Goal: Task Accomplishment & Management: Use online tool/utility

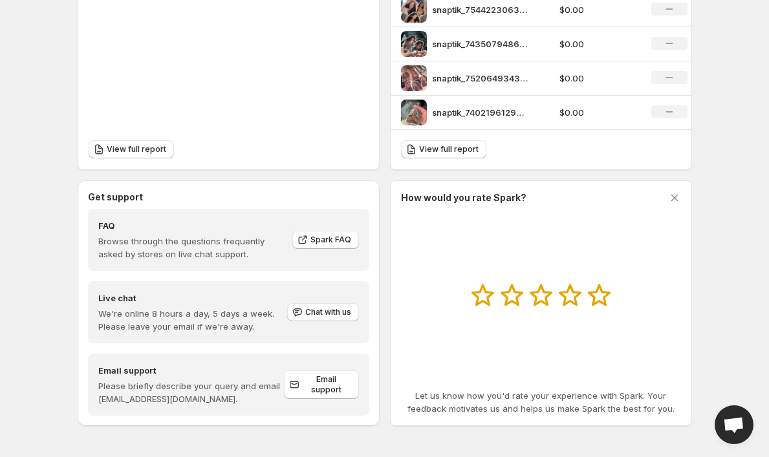
scroll to position [533, 0]
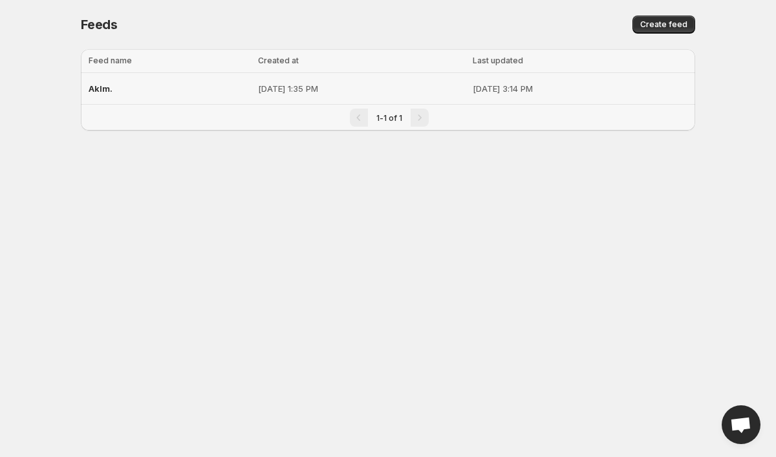
click at [195, 81] on div "Aklm." at bounding box center [170, 88] width 162 height 23
click at [110, 85] on span "Aklm." at bounding box center [101, 88] width 24 height 10
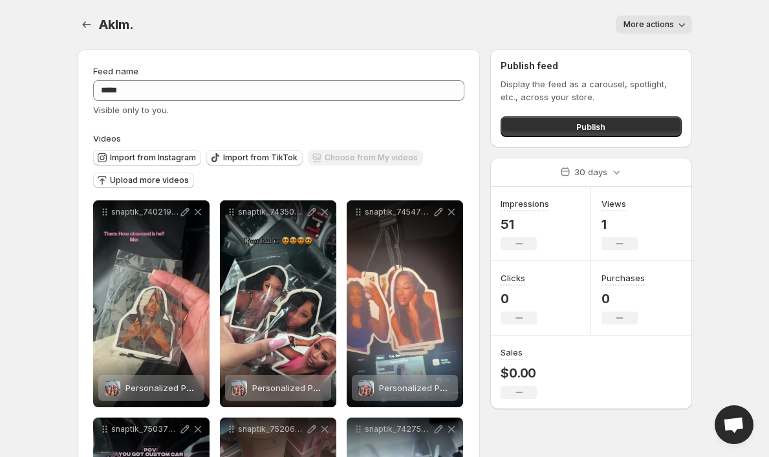
click at [678, 20] on icon "button" at bounding box center [681, 24] width 13 height 13
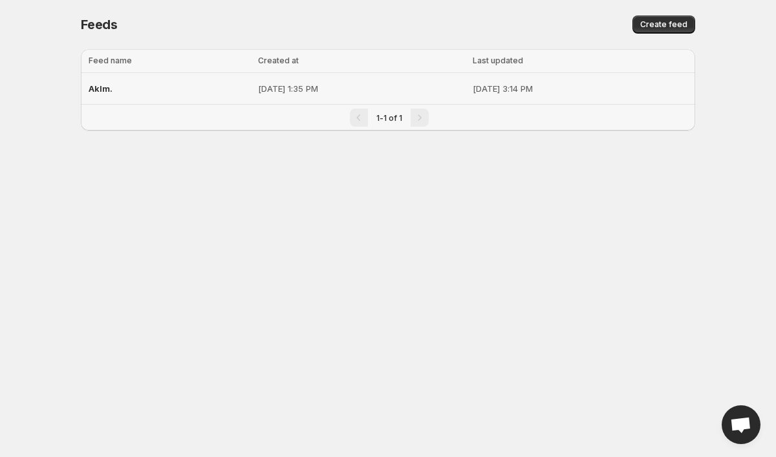
click at [138, 90] on div "Aklm." at bounding box center [170, 88] width 162 height 23
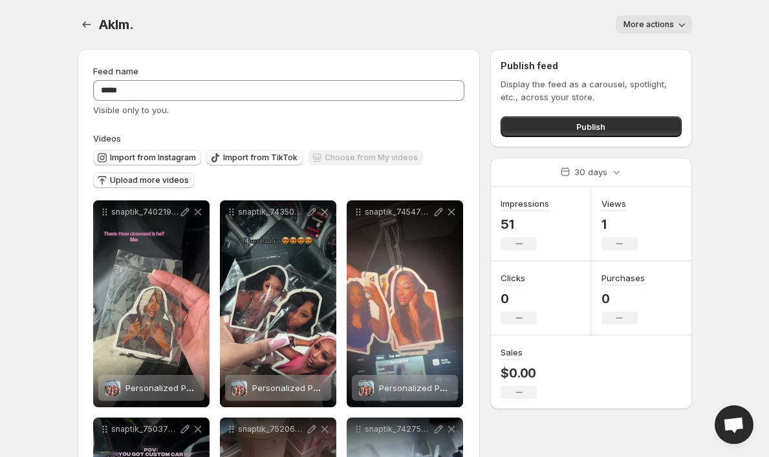
click at [669, 19] on button "More actions" at bounding box center [654, 25] width 76 height 18
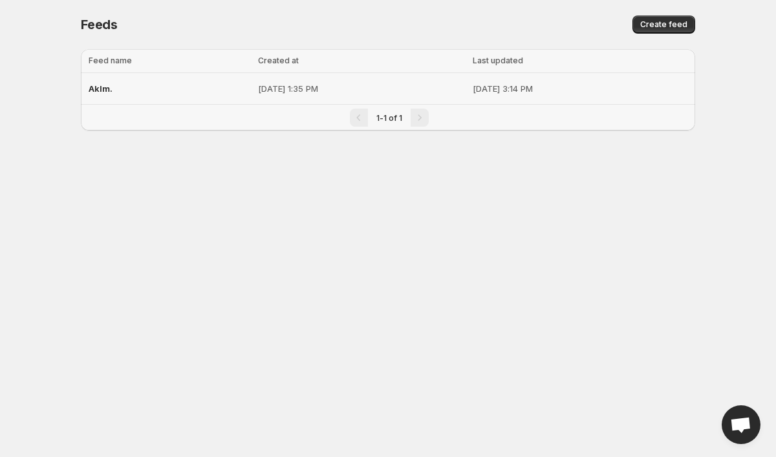
click at [478, 95] on td "[DATE] 3:14 PM" at bounding box center [582, 89] width 226 height 32
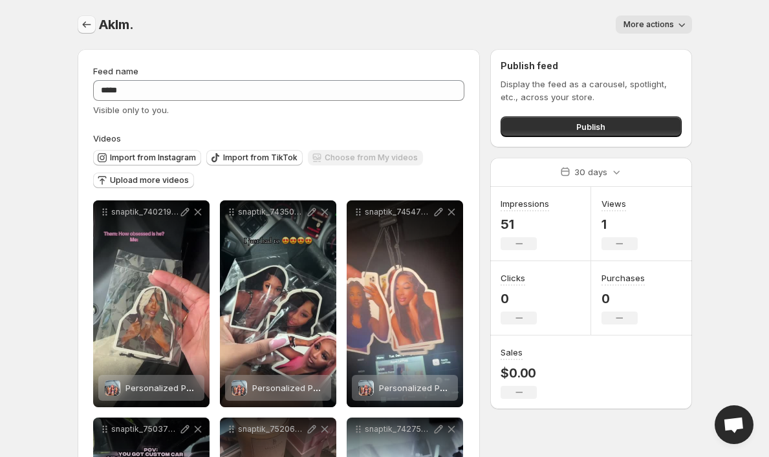
click at [82, 23] on icon "Settings" at bounding box center [86, 24] width 13 height 13
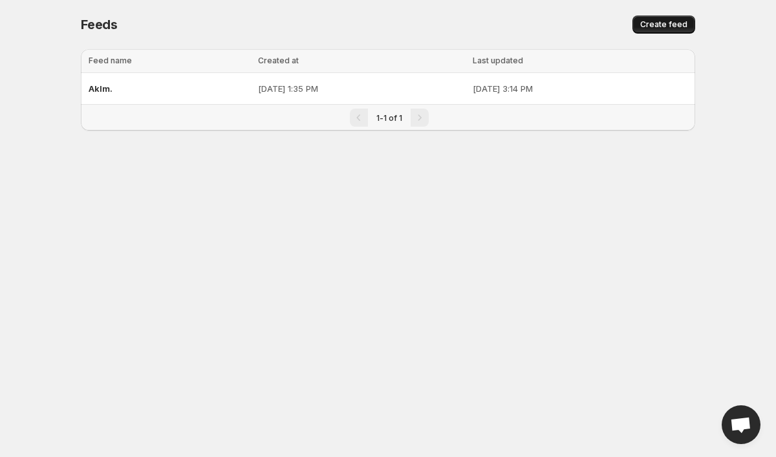
click at [669, 25] on span "Create feed" at bounding box center [663, 24] width 47 height 10
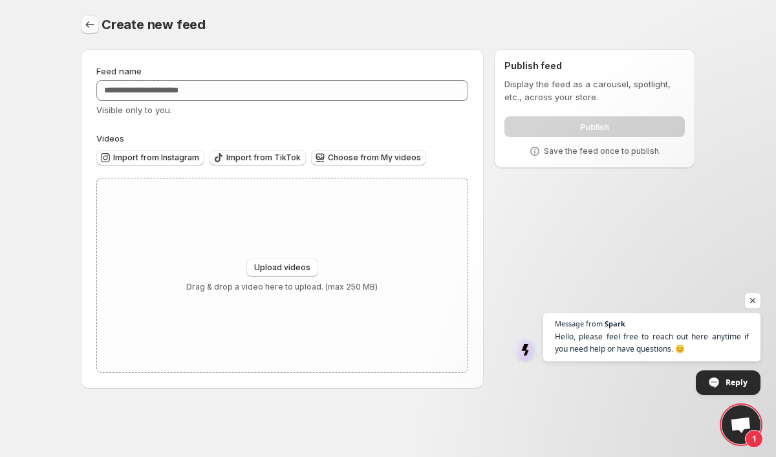
click at [92, 24] on icon "Settings" at bounding box center [89, 24] width 13 height 13
